Goal: Feedback & Contribution: Submit feedback/report problem

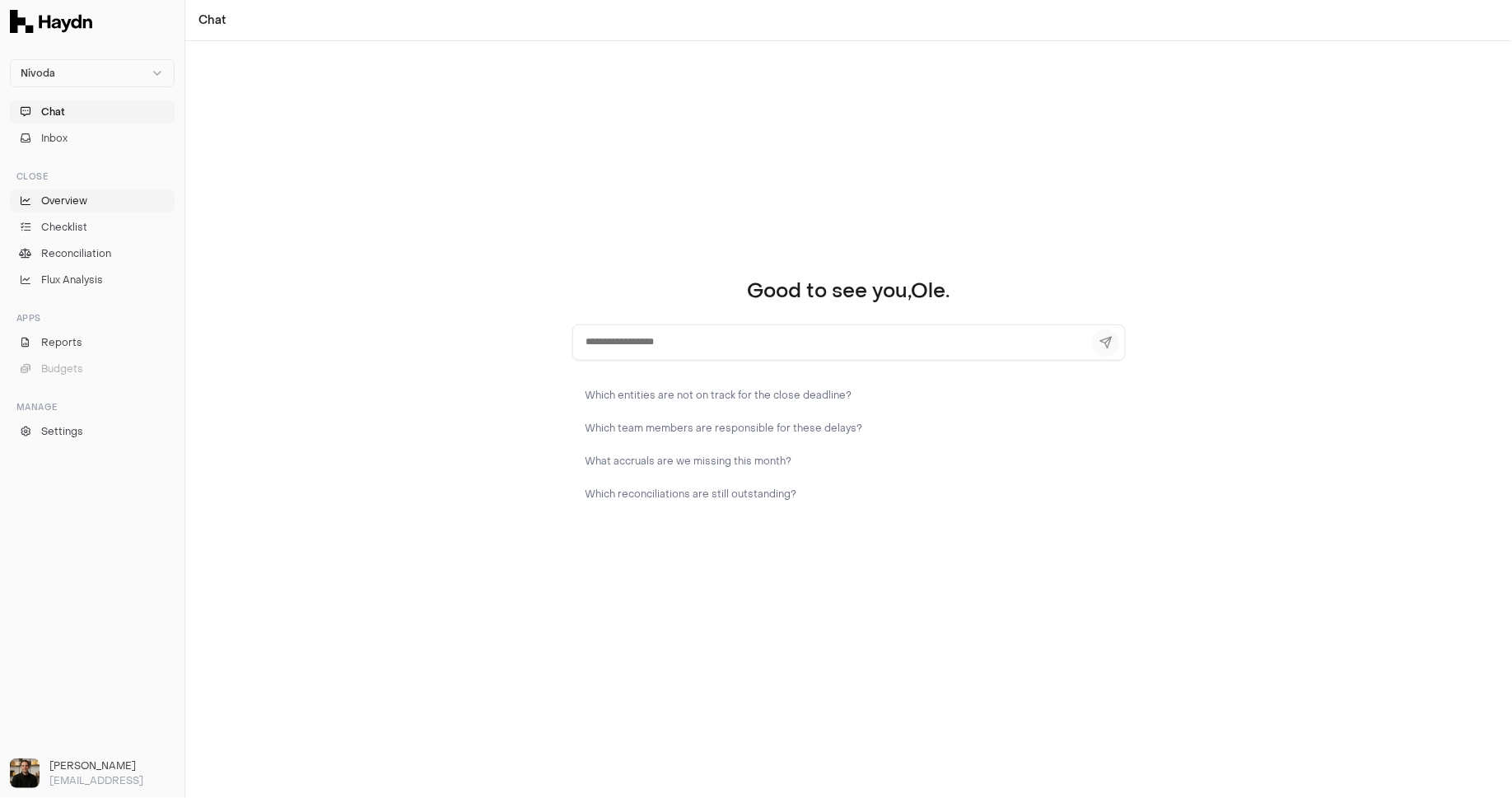
click at [72, 200] on span "Overview" at bounding box center [64, 201] width 46 height 15
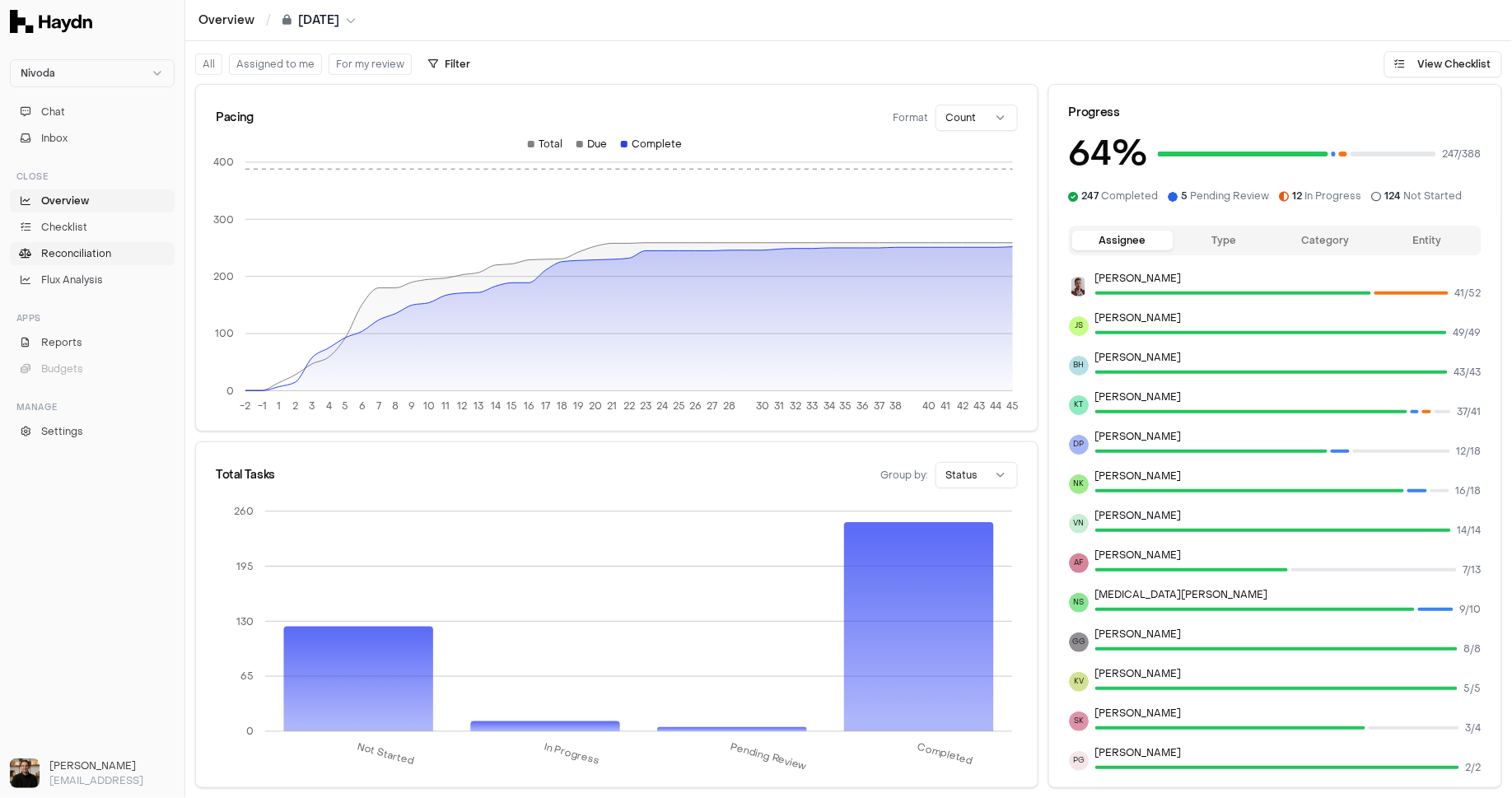
click at [101, 246] on span "Reconciliation" at bounding box center [76, 254] width 70 height 15
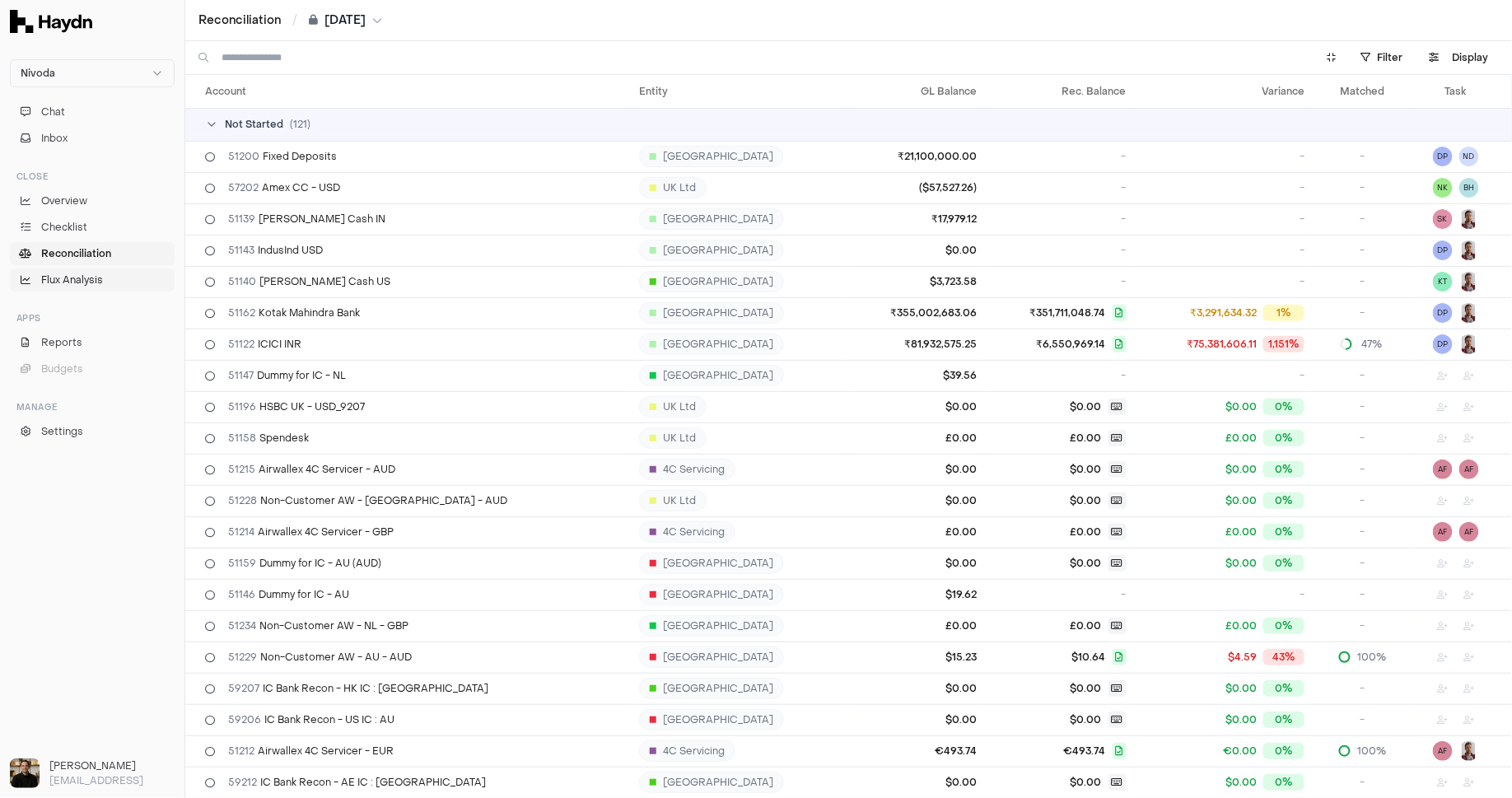
click at [60, 272] on span "Flux Analysis" at bounding box center [72, 280] width 62 height 15
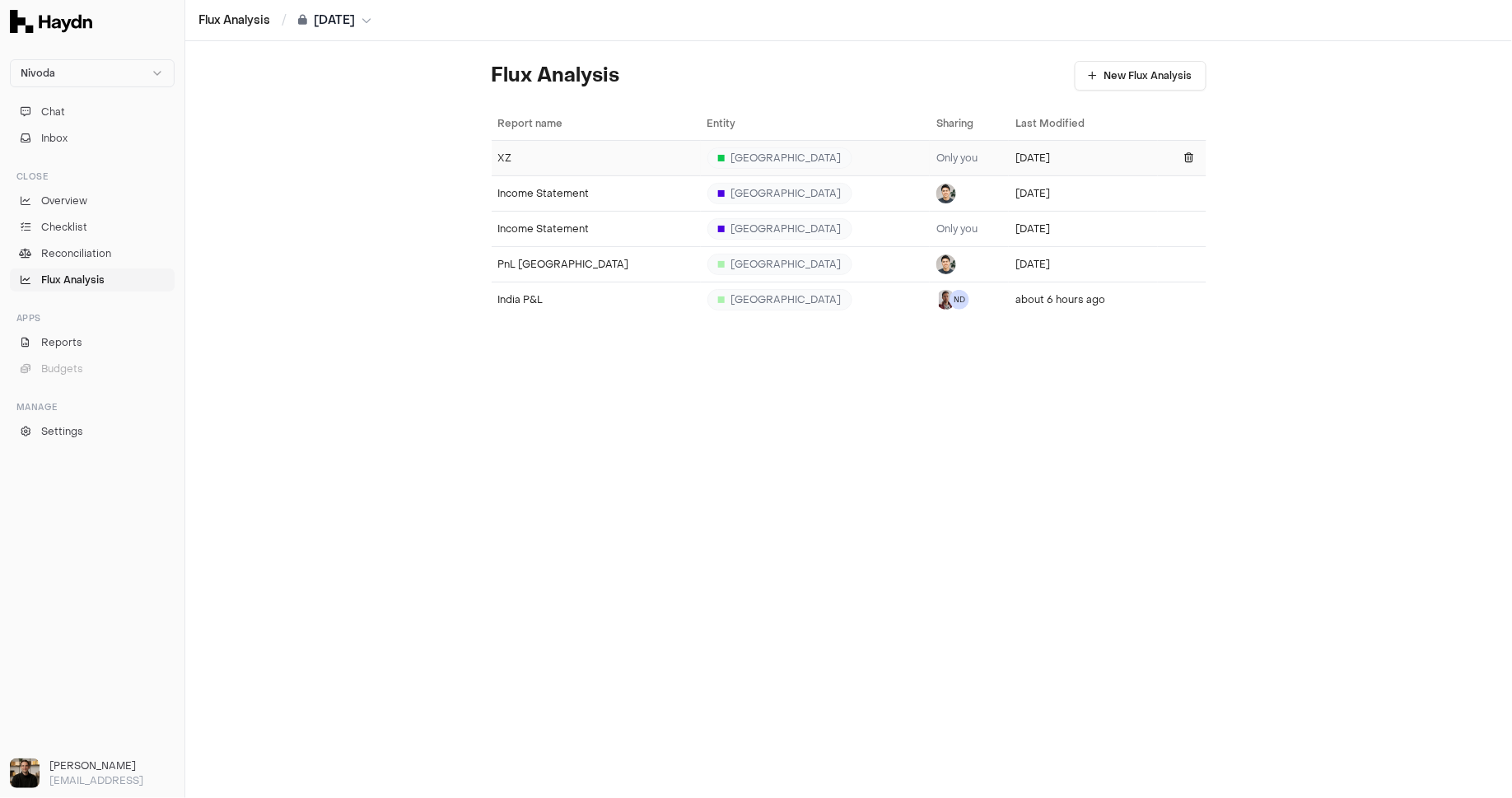
click at [522, 163] on td "XZ" at bounding box center [597, 158] width 210 height 35
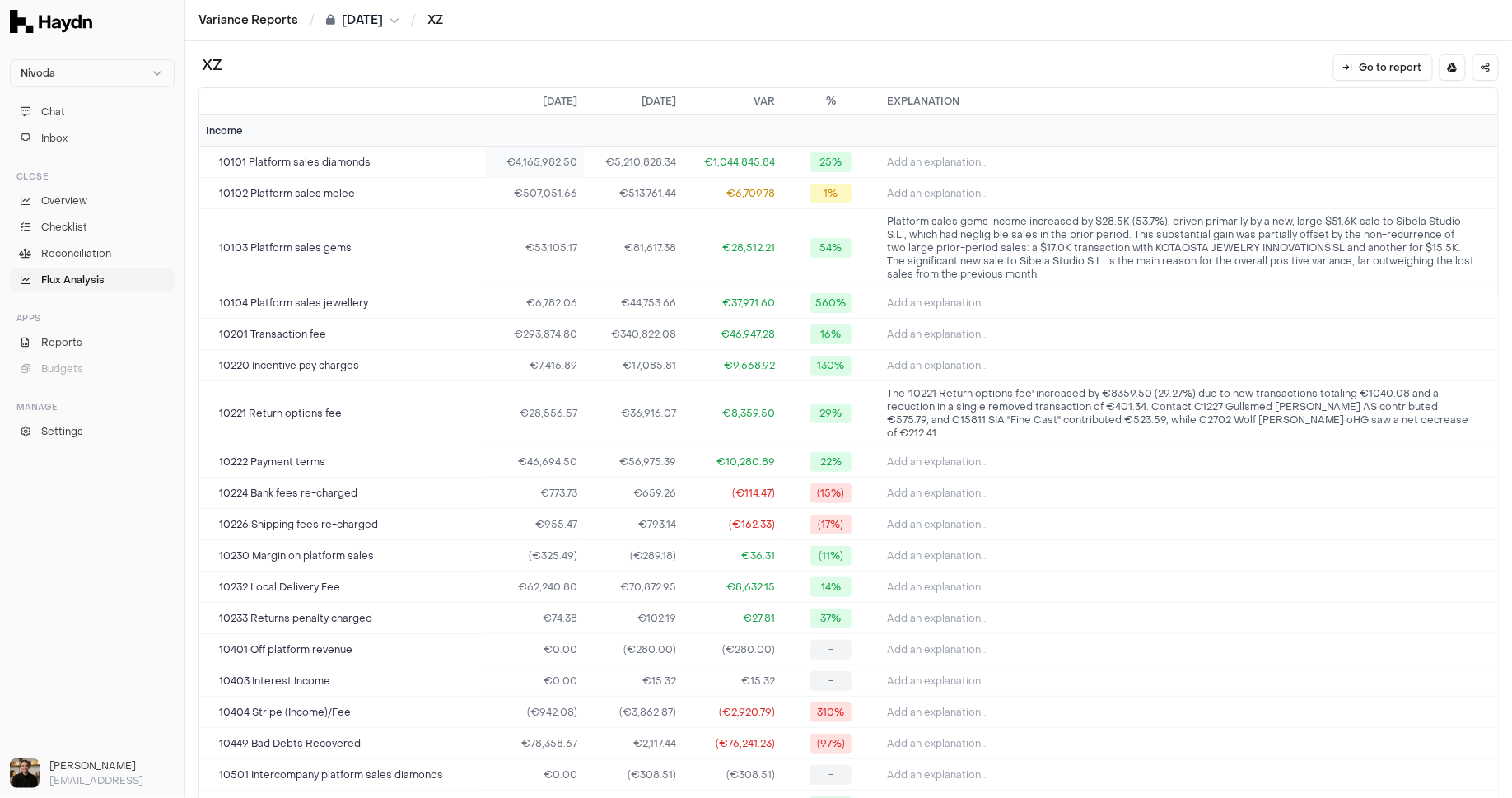
click at [538, 163] on td "€4,165,982.50" at bounding box center [535, 162] width 99 height 31
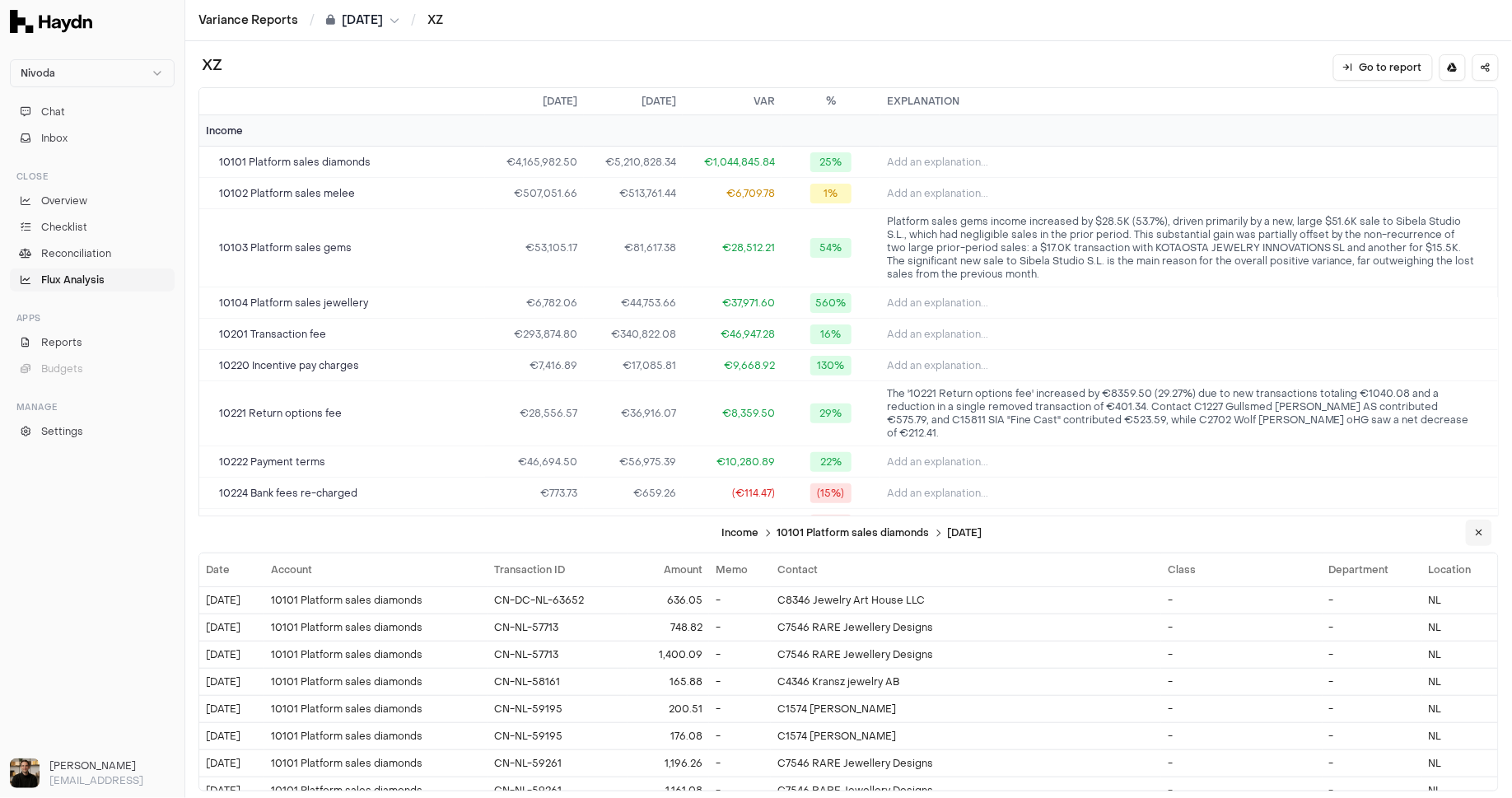
click at [920, 537] on icon at bounding box center [1479, 533] width 8 height 10
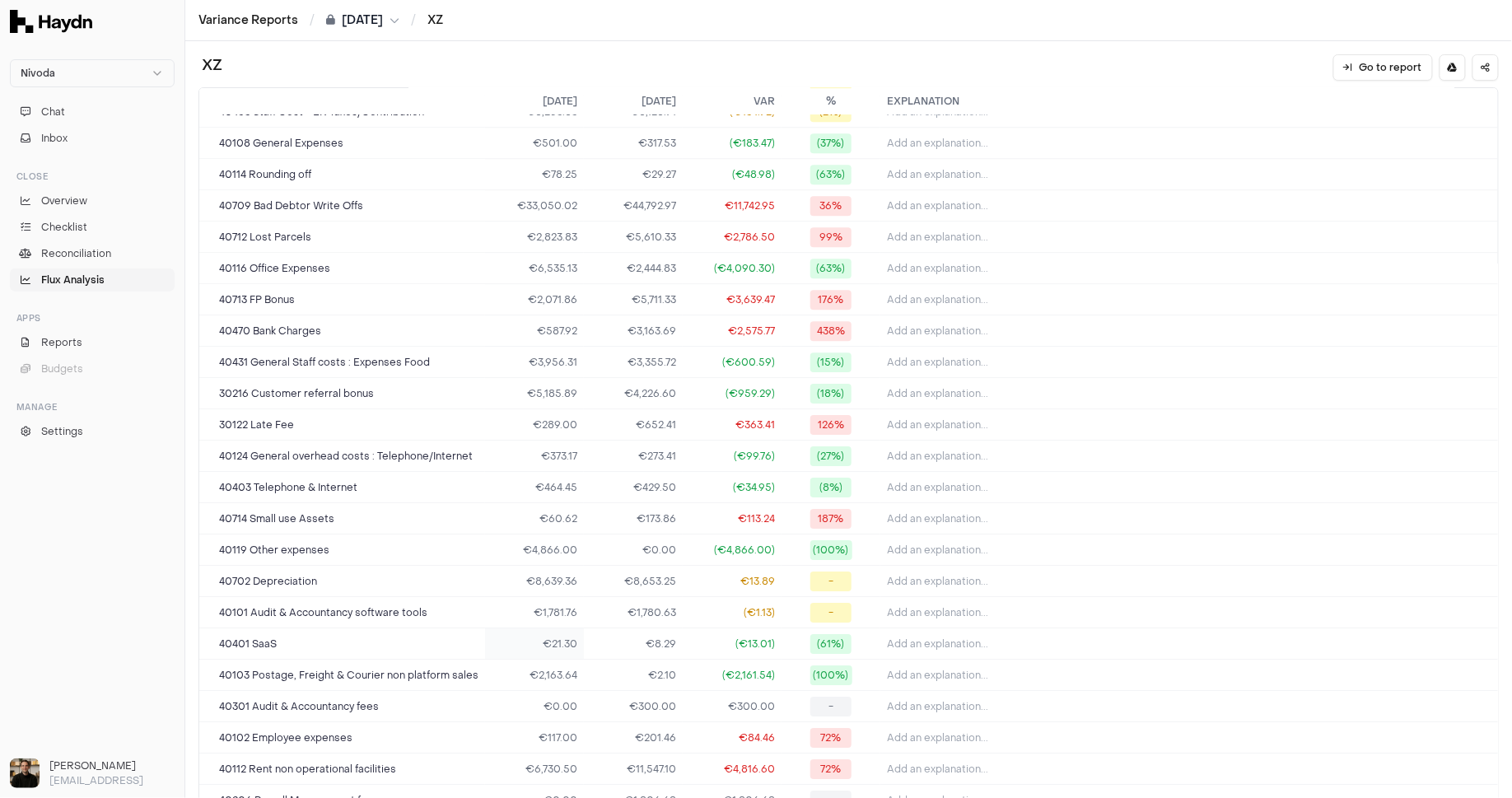
scroll to position [1706, 0]
click at [920, 358] on span "Add an explanation..." at bounding box center [937, 365] width 101 height 13
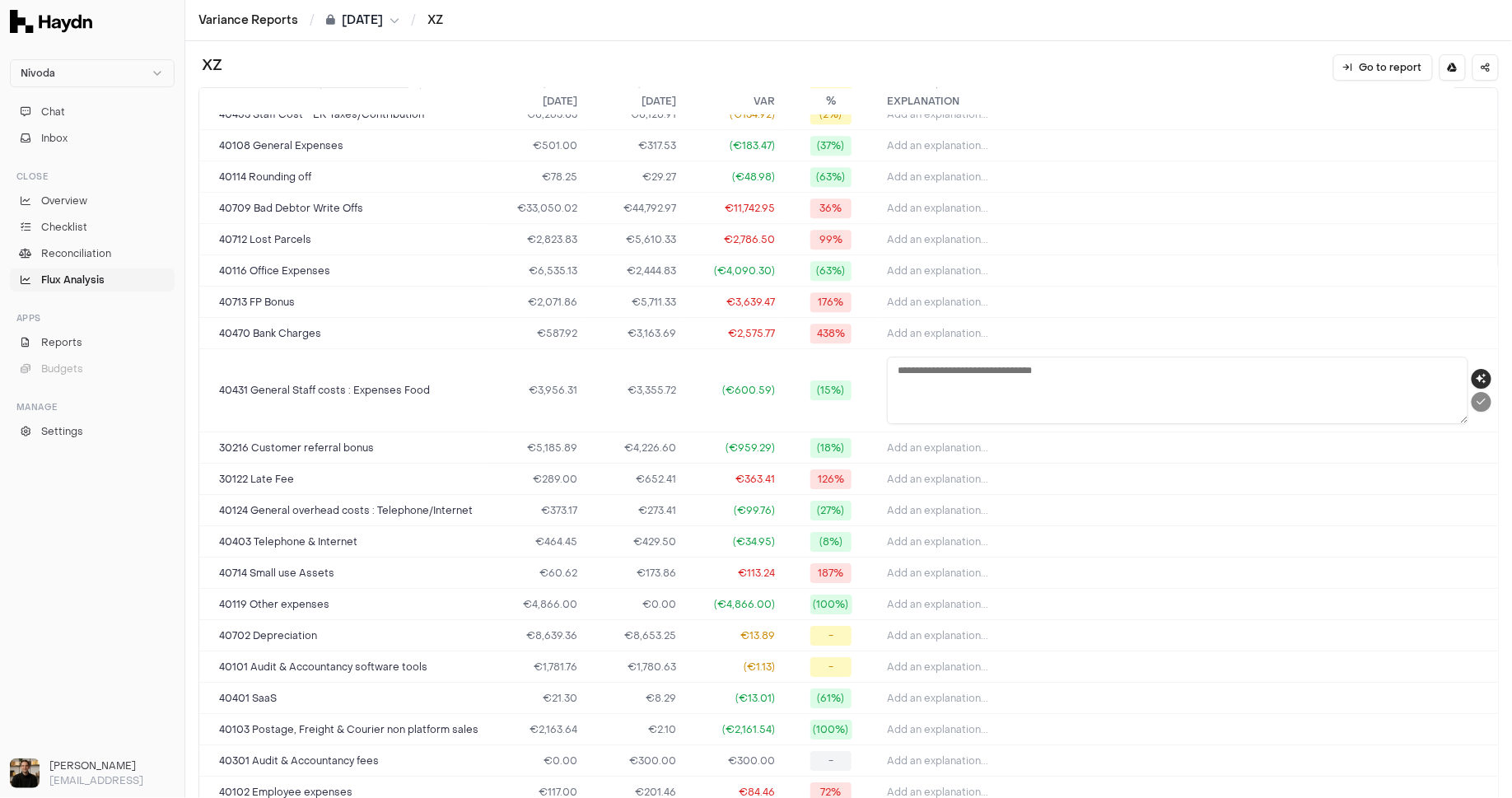
click at [920, 374] on icon "button" at bounding box center [1482, 379] width 10 height 10
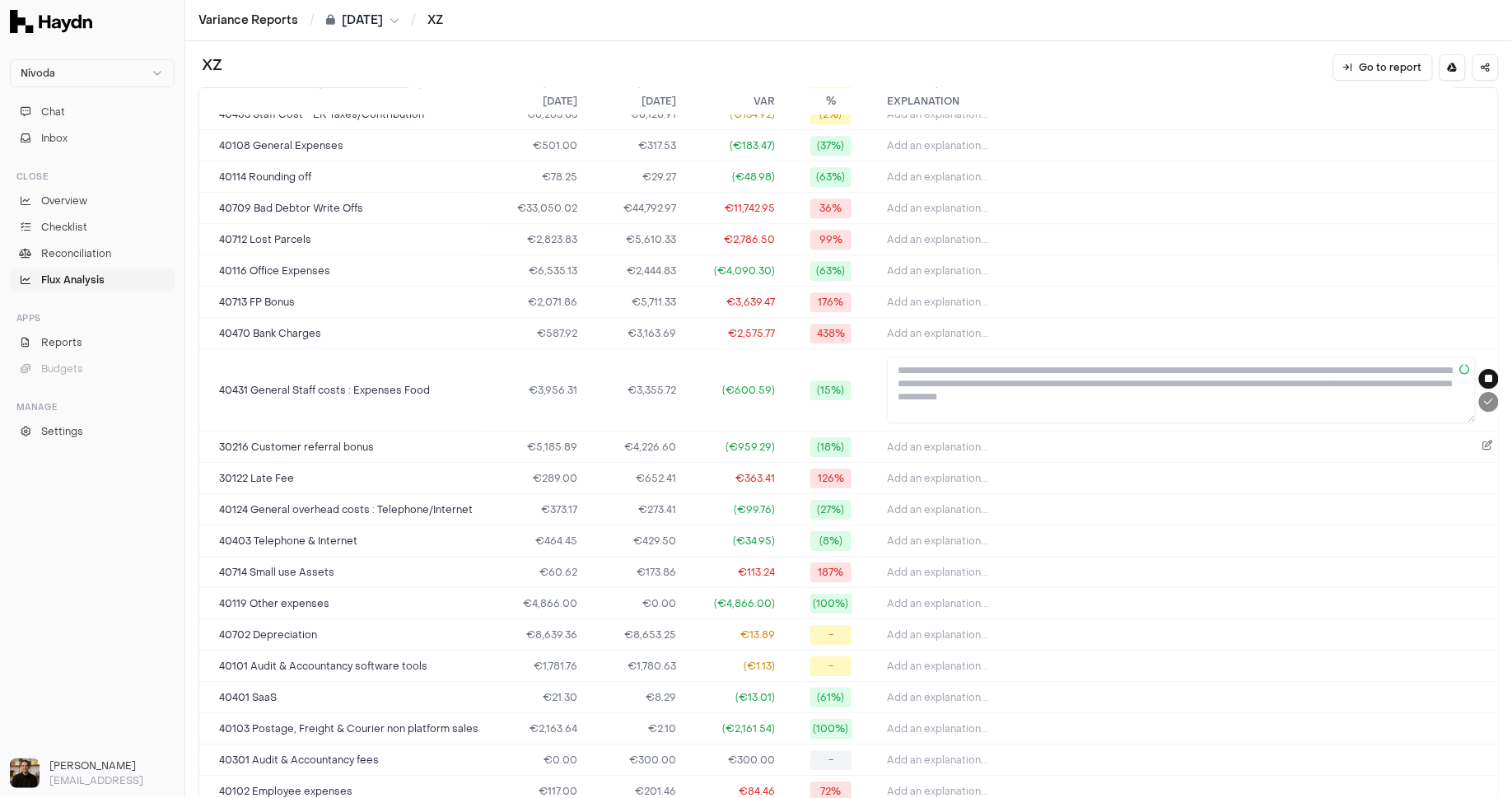
type textarea "**********"
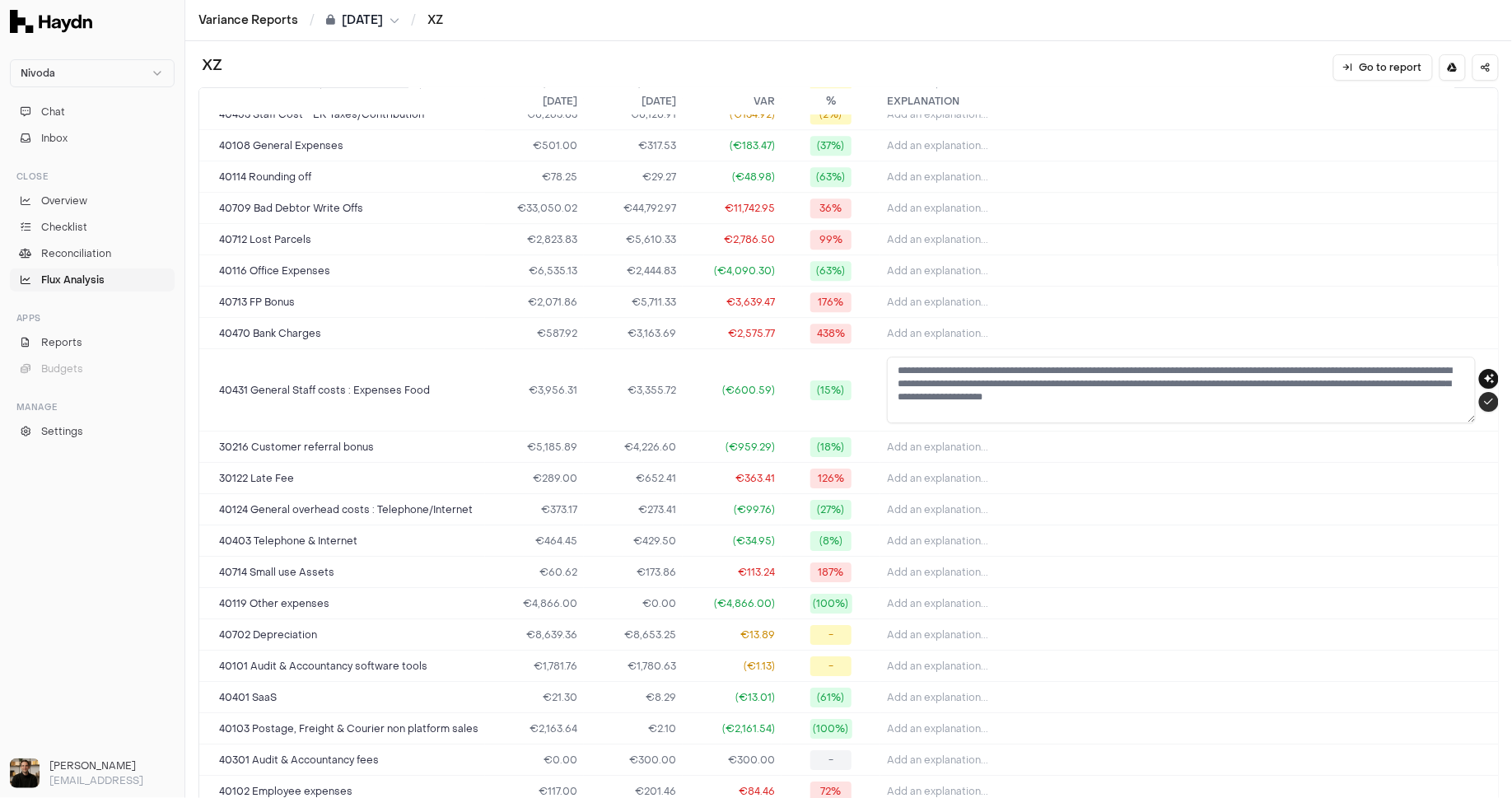
click at [920, 397] on icon "submit" at bounding box center [1489, 402] width 9 height 10
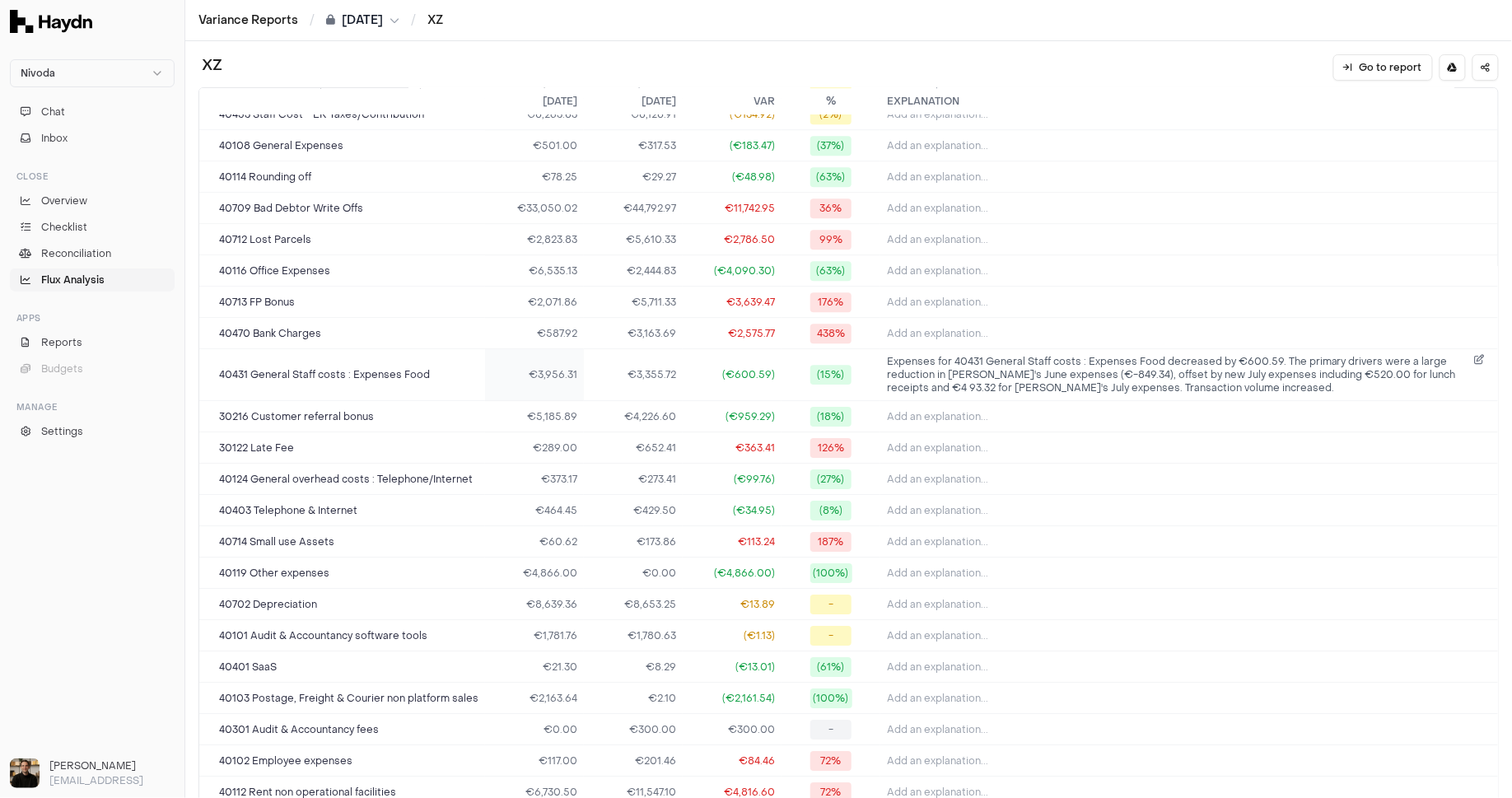
click at [563, 350] on td "€3,956.31" at bounding box center [535, 376] width 99 height 52
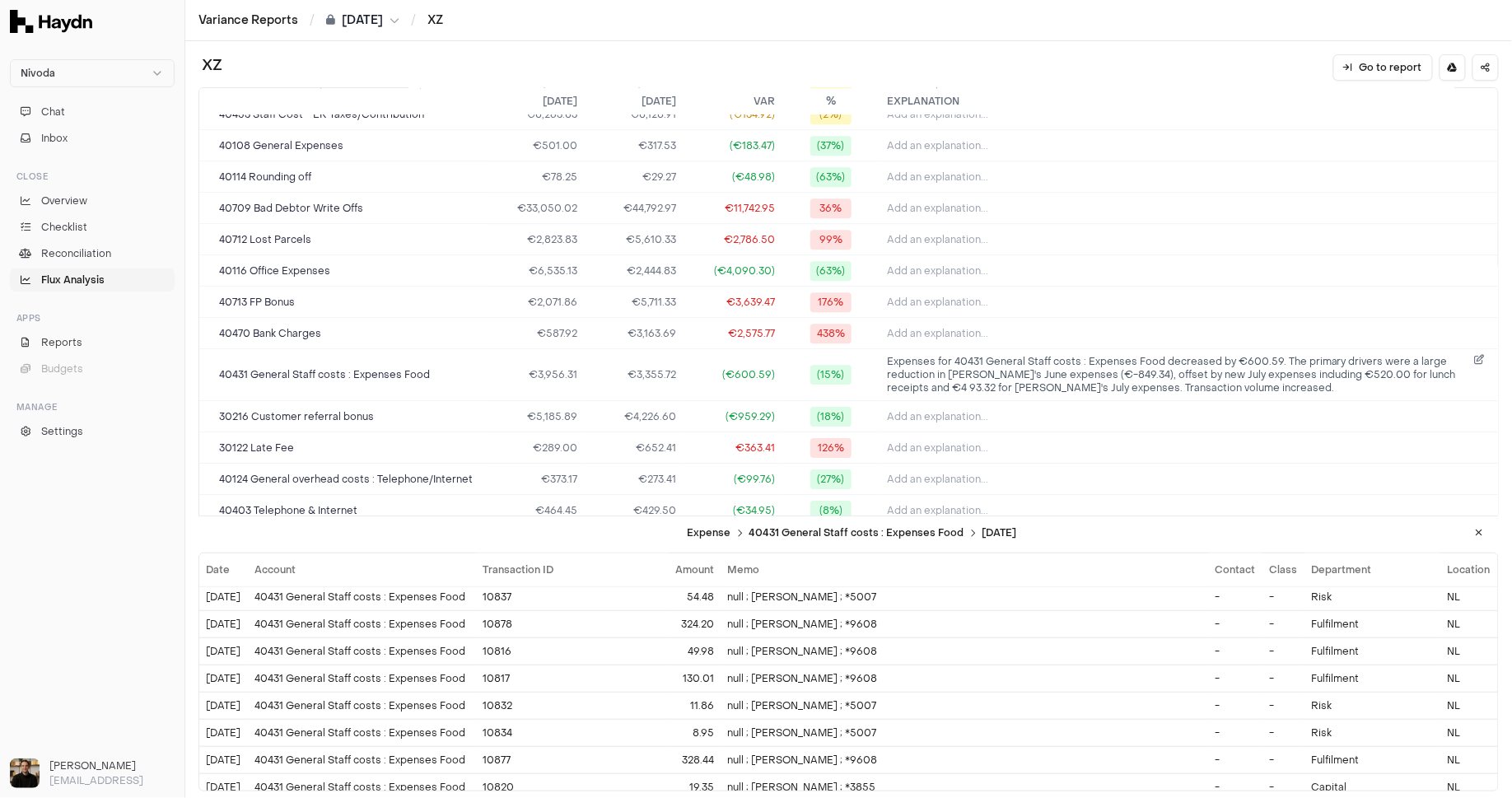
scroll to position [848, 0]
click at [920, 532] on icon at bounding box center [1479, 533] width 8 height 10
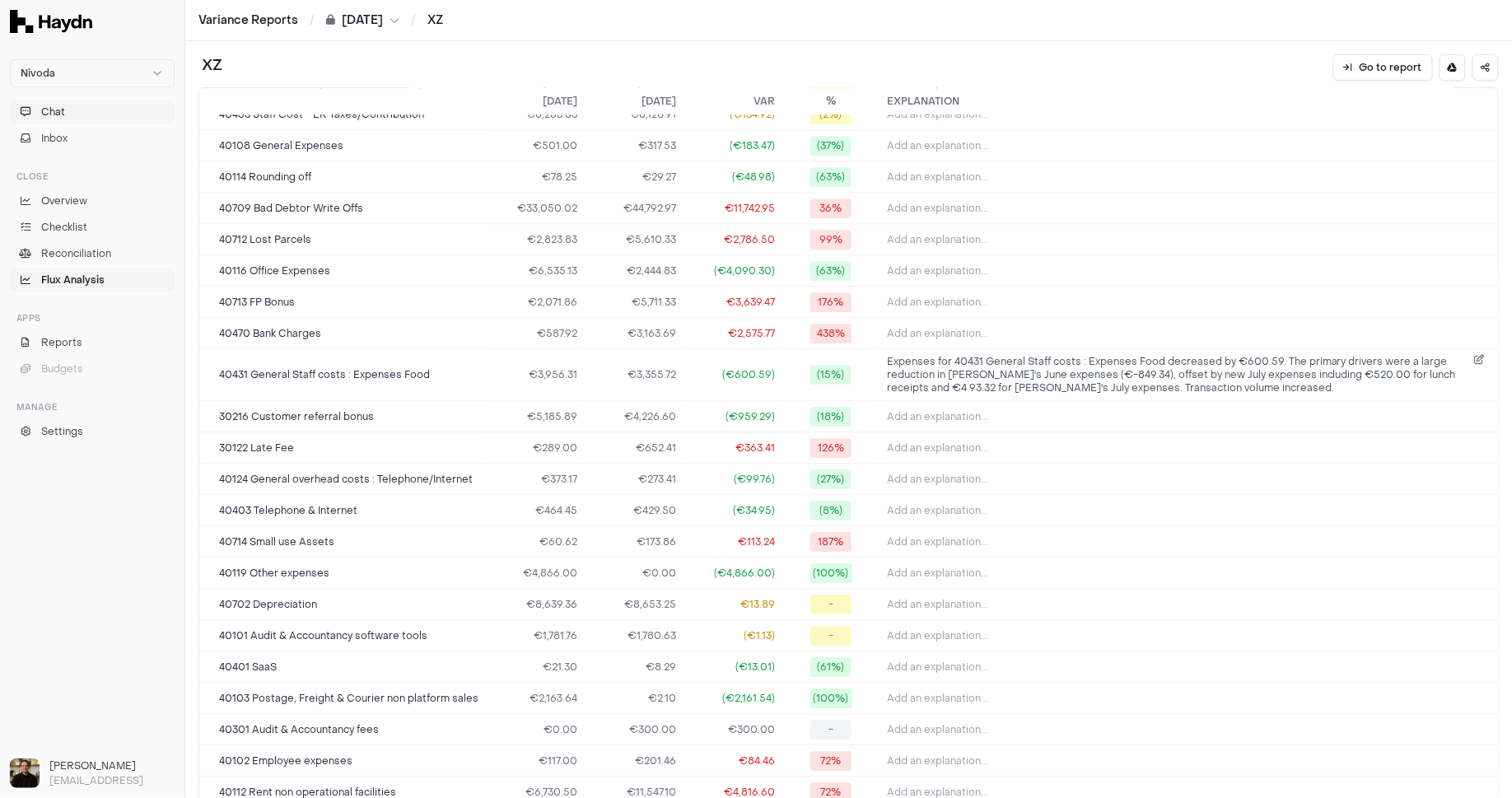
click at [75, 117] on button "Chat" at bounding box center [92, 112] width 165 height 23
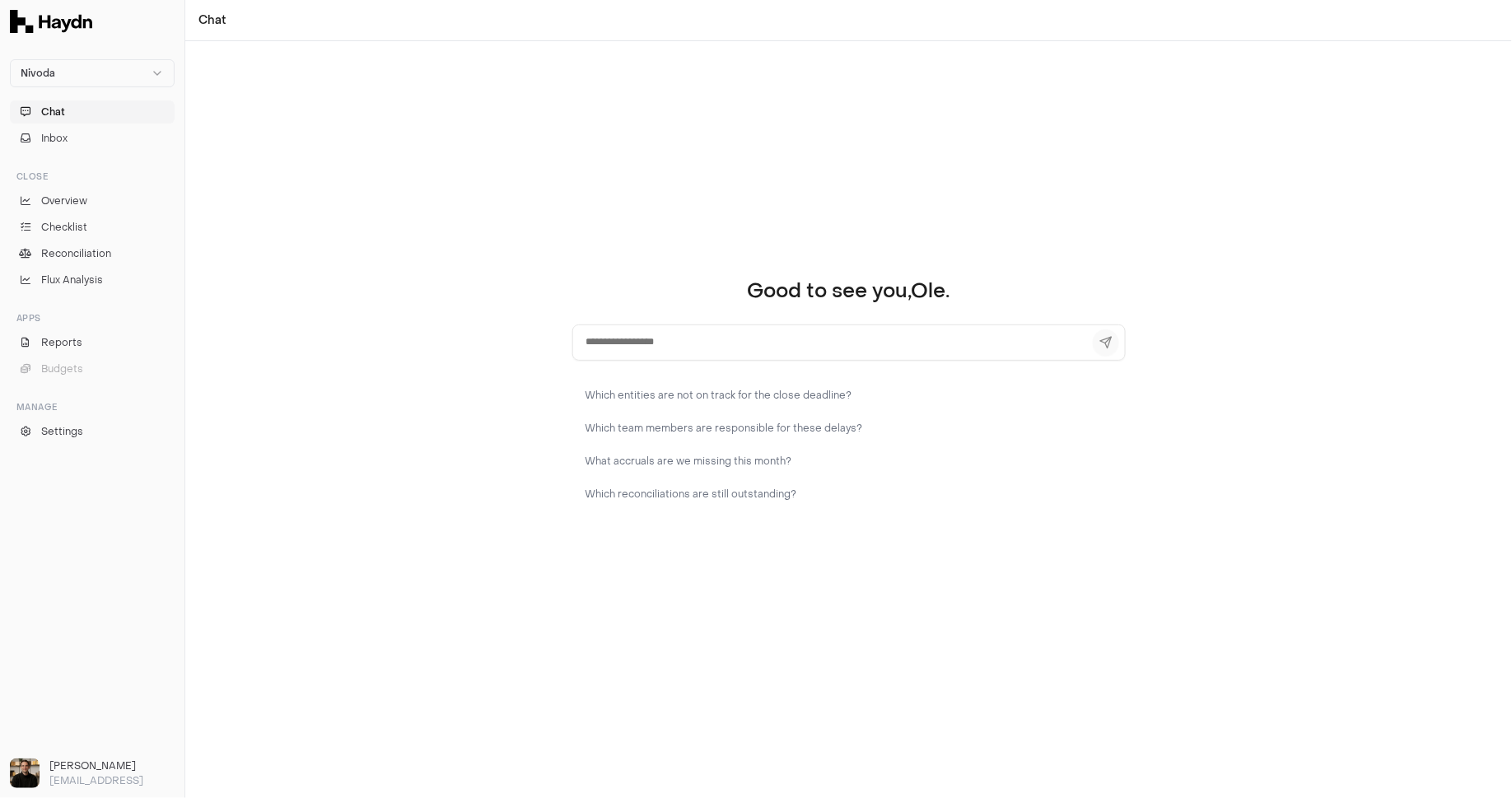
click at [649, 343] on textarea at bounding box center [849, 342] width 553 height 36
type textarea "**********"
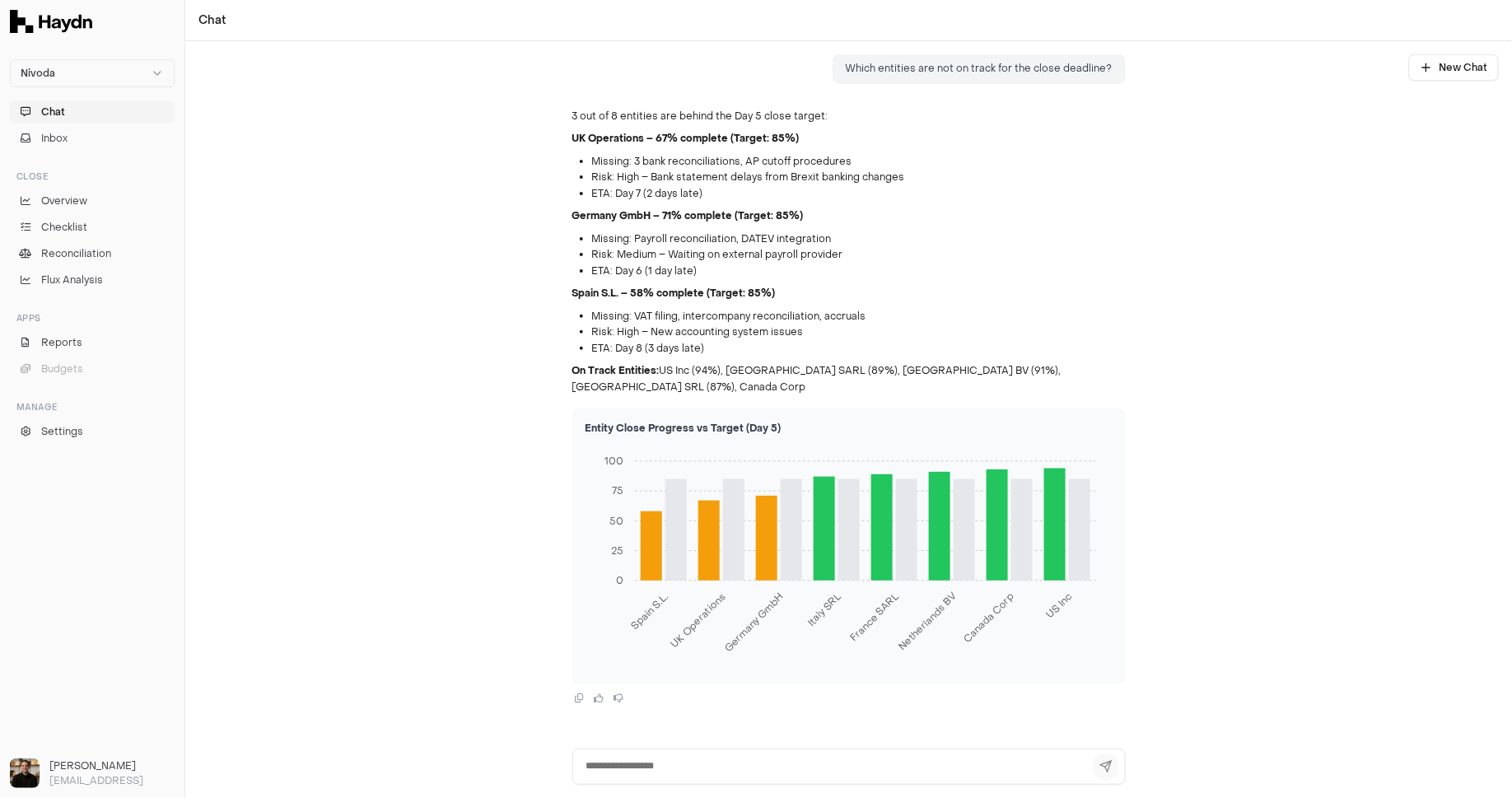
scroll to position [28, 0]
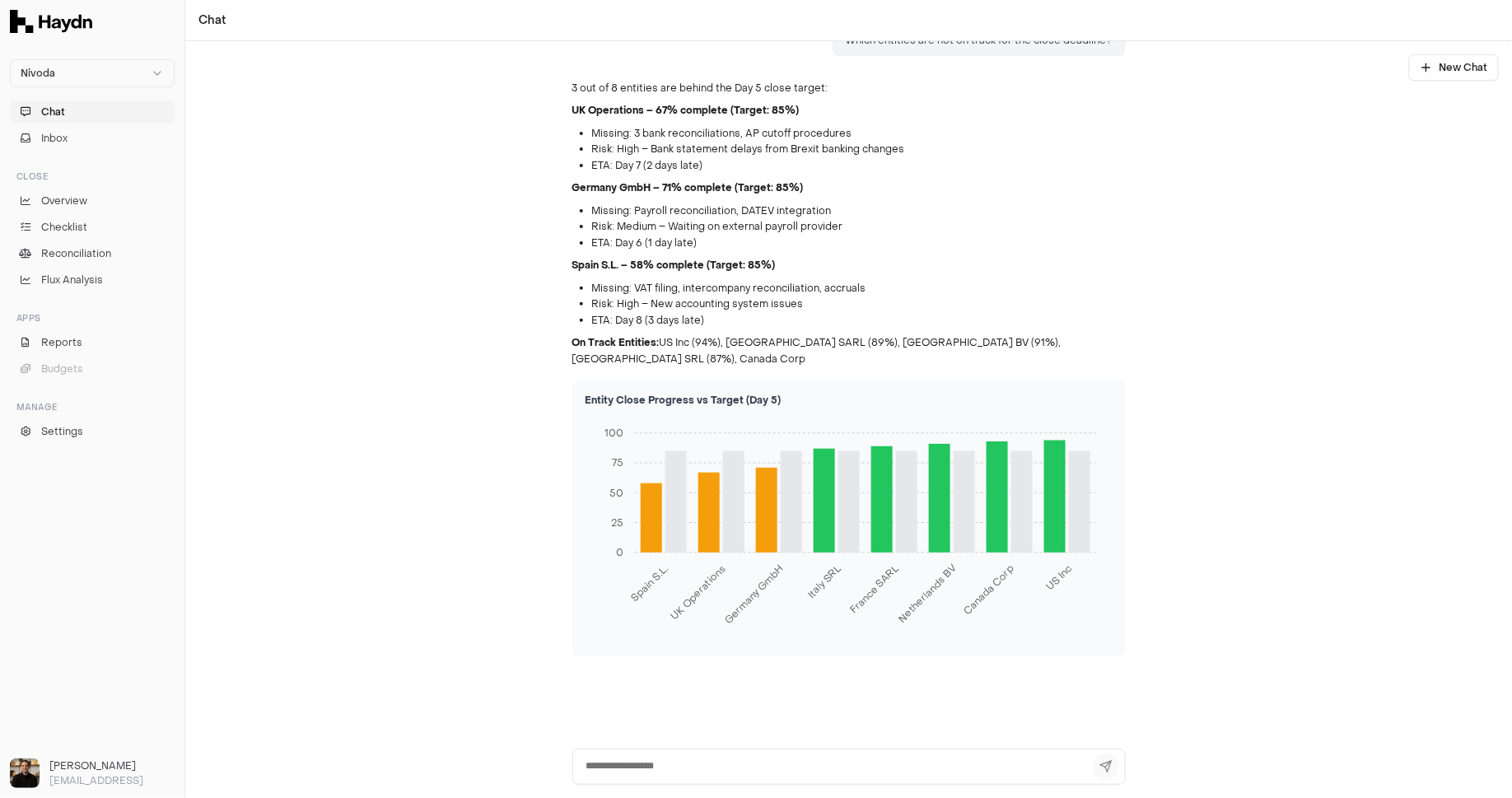
click at [659, 767] on textarea at bounding box center [849, 766] width 553 height 36
type textarea "**********"
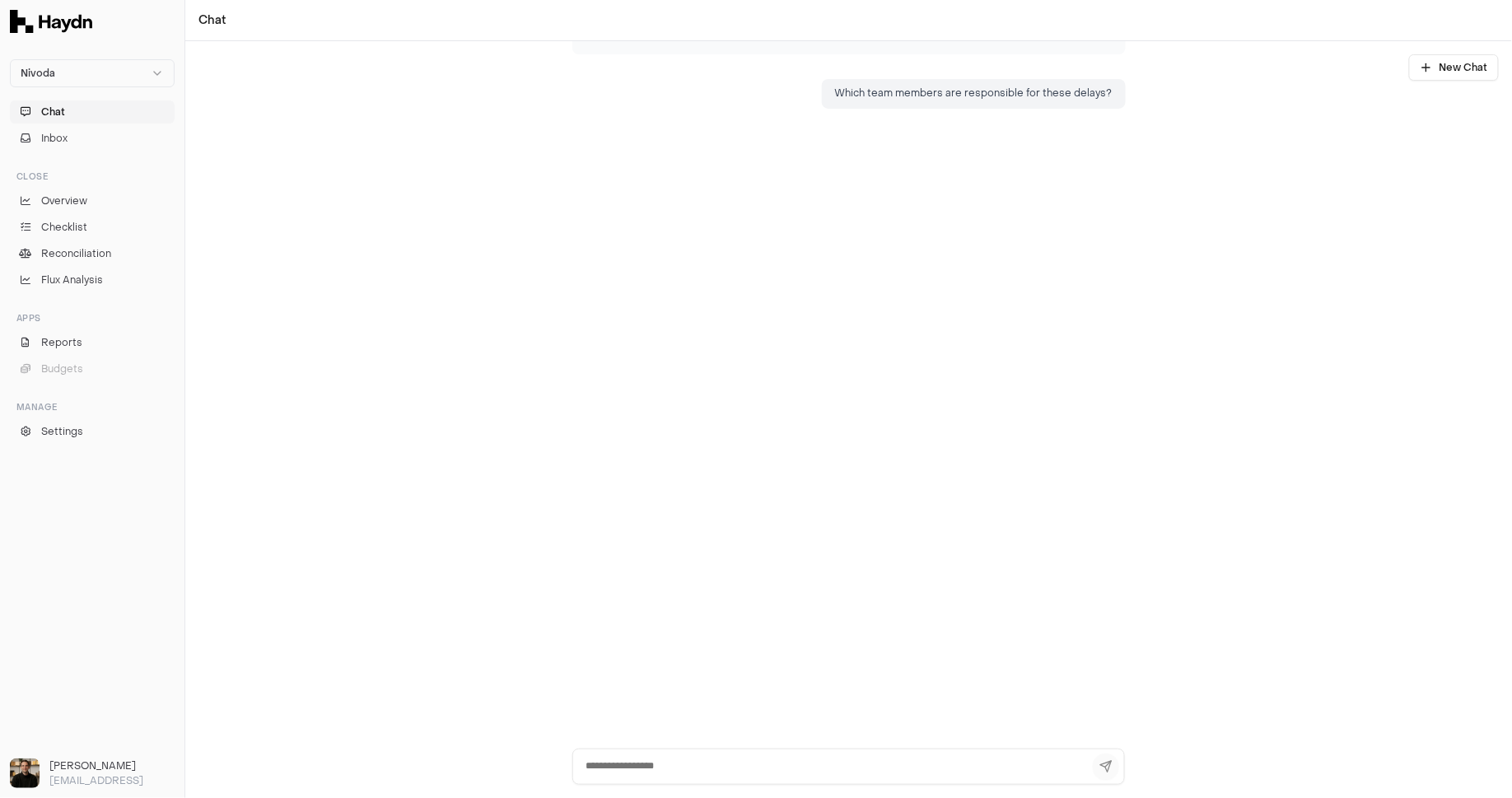
scroll to position [630, 0]
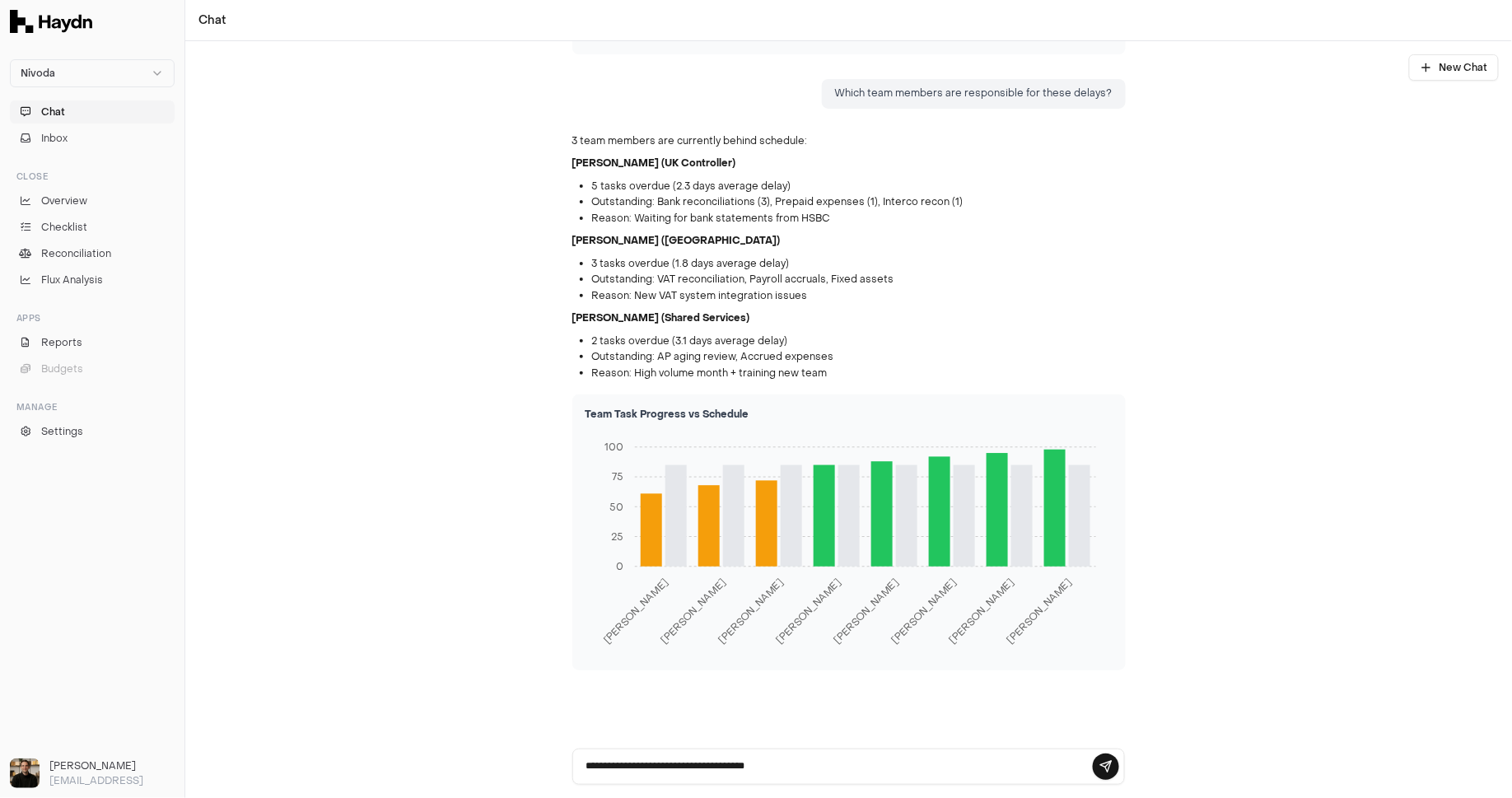
type textarea "**********"
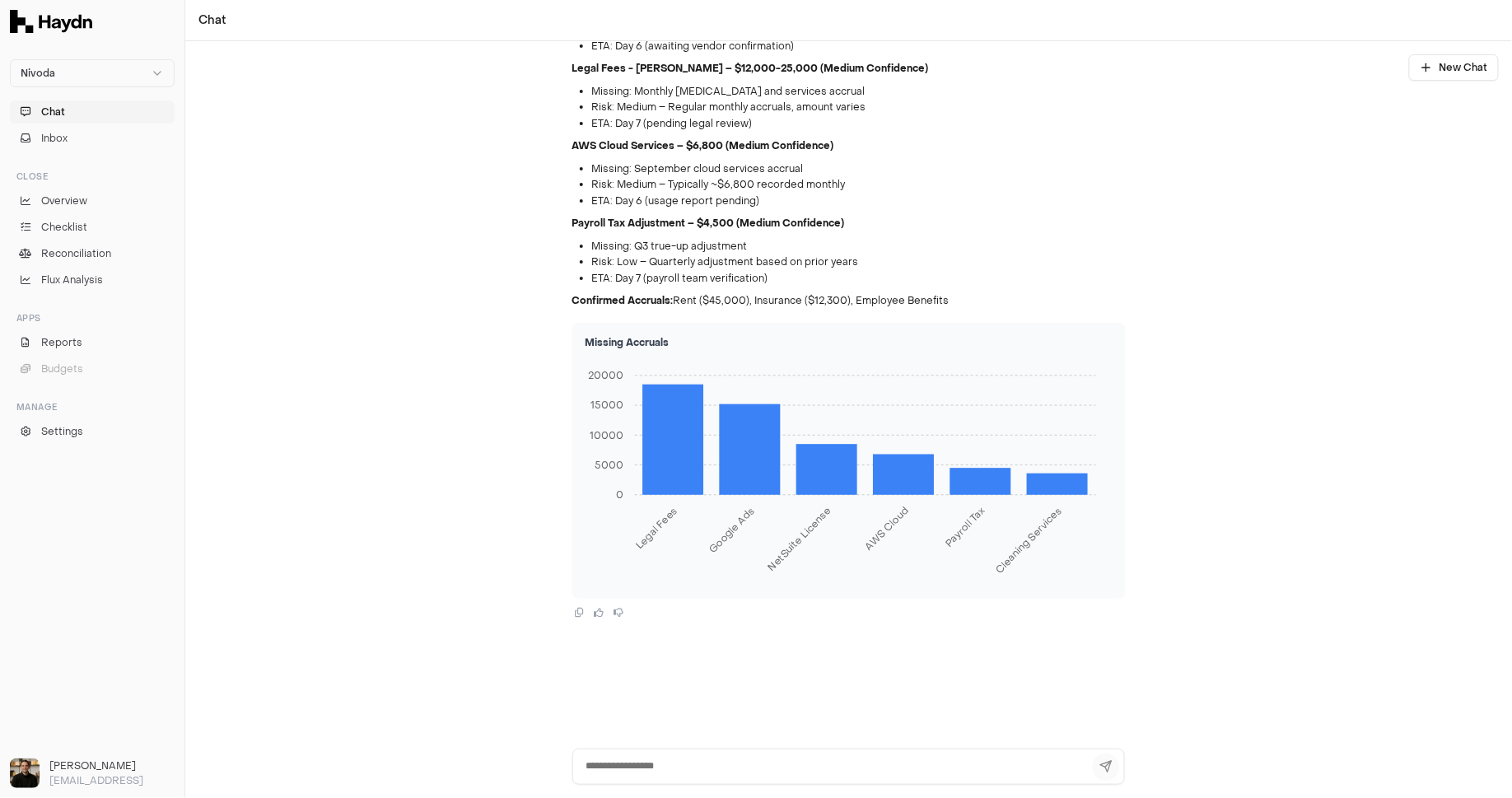
scroll to position [1739, 0]
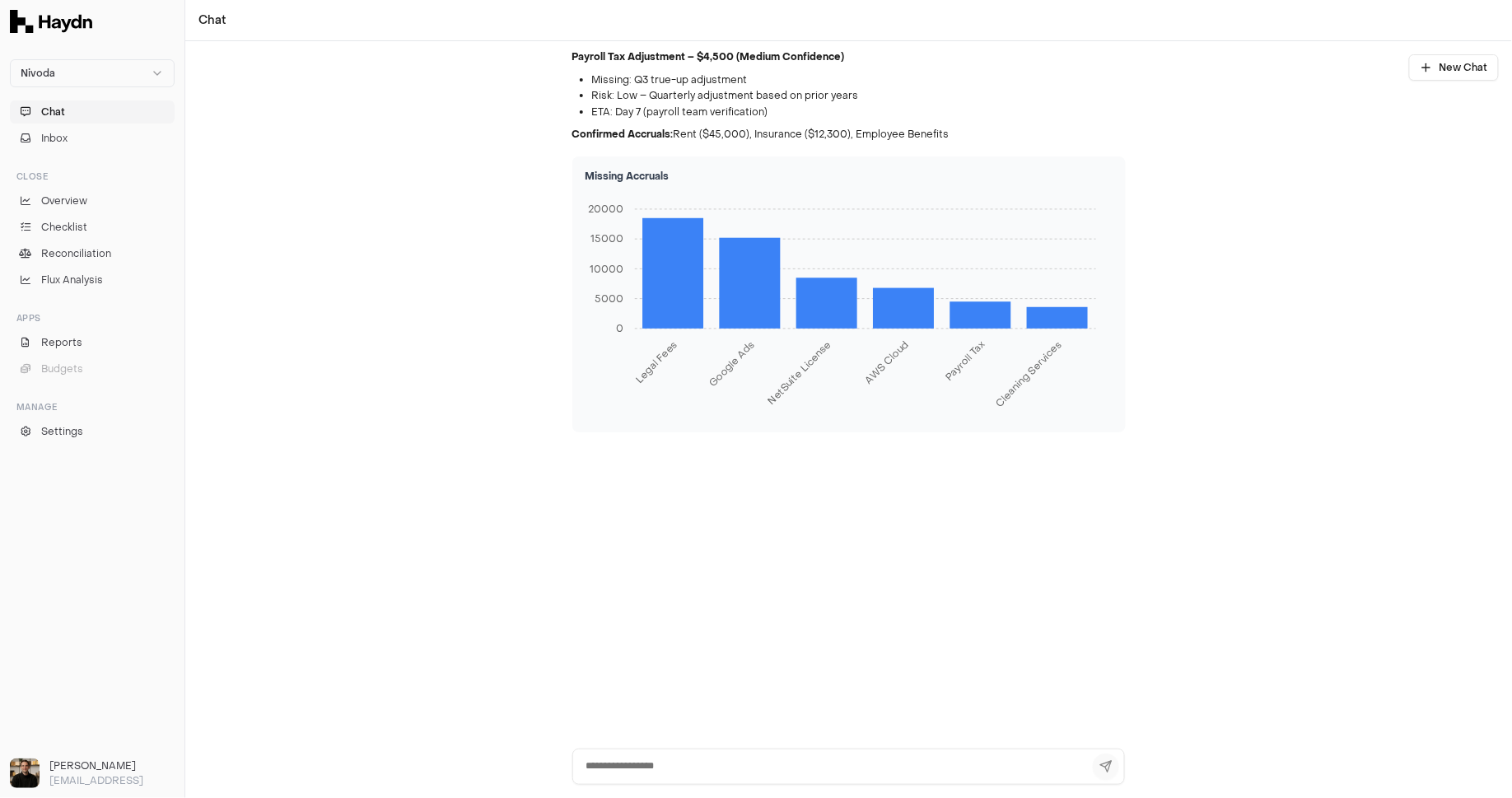
click at [720, 764] on textarea at bounding box center [849, 766] width 553 height 36
type textarea "**********"
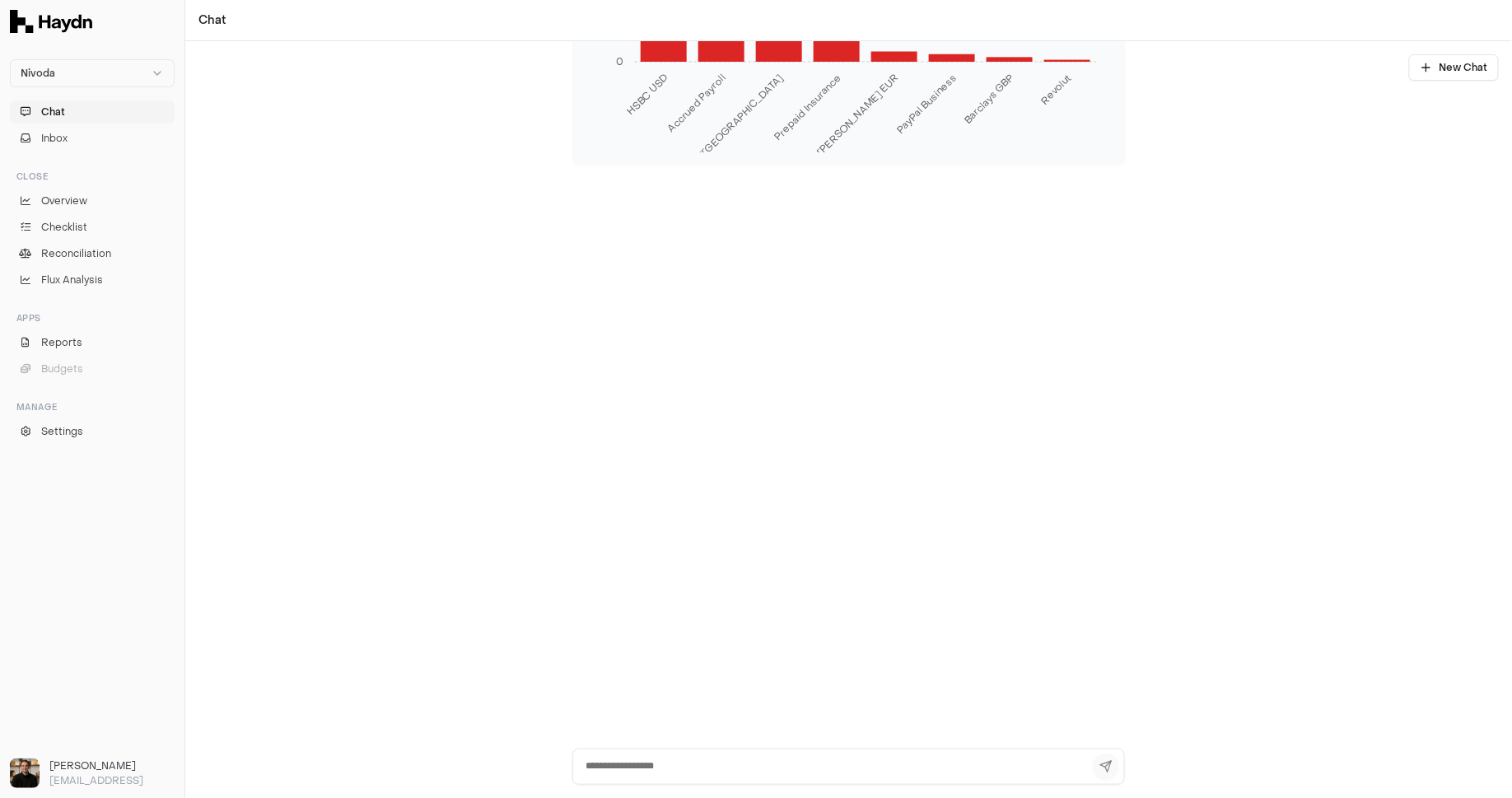
scroll to position [2568, 0]
